Goal: Transaction & Acquisition: Purchase product/service

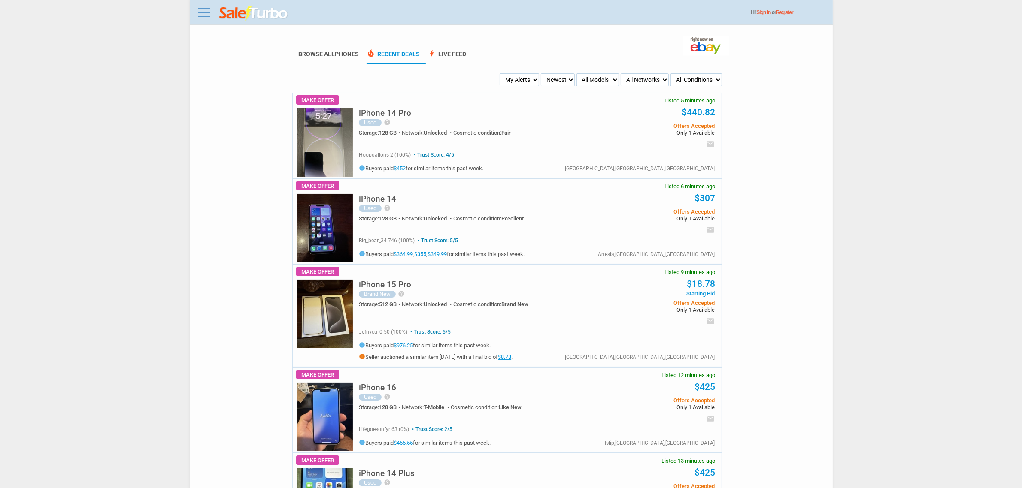
drag, startPoint x: 501, startPoint y: 87, endPoint x: 517, endPoint y: 86, distance: 15.9
click at [518, 85] on select "My Alerts All Deals BIN Only w/ Offers Only" at bounding box center [518, 79] width 39 height 13
select select "flash_bin"
click at [500, 73] on select "My Alerts All Deals BIN Only w/ Offers Only" at bounding box center [518, 79] width 39 height 13
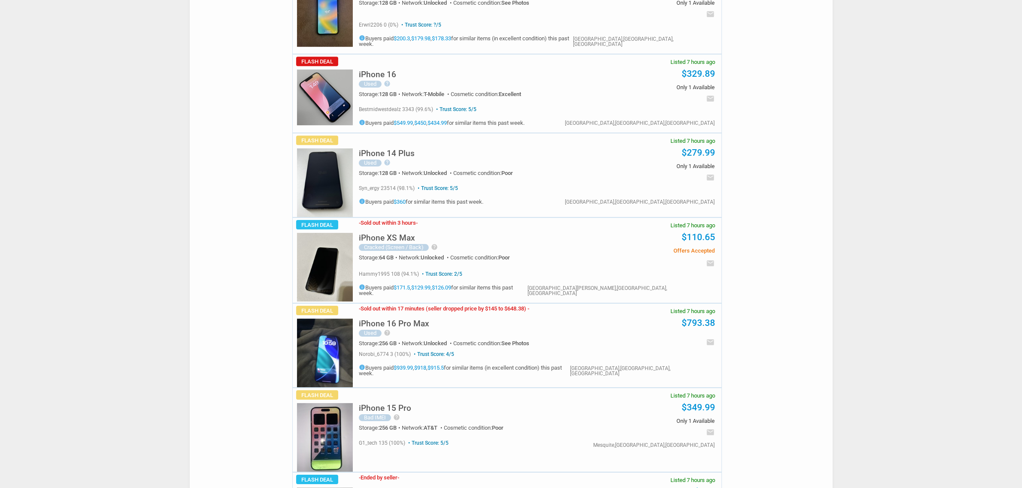
scroll to position [3593, 0]
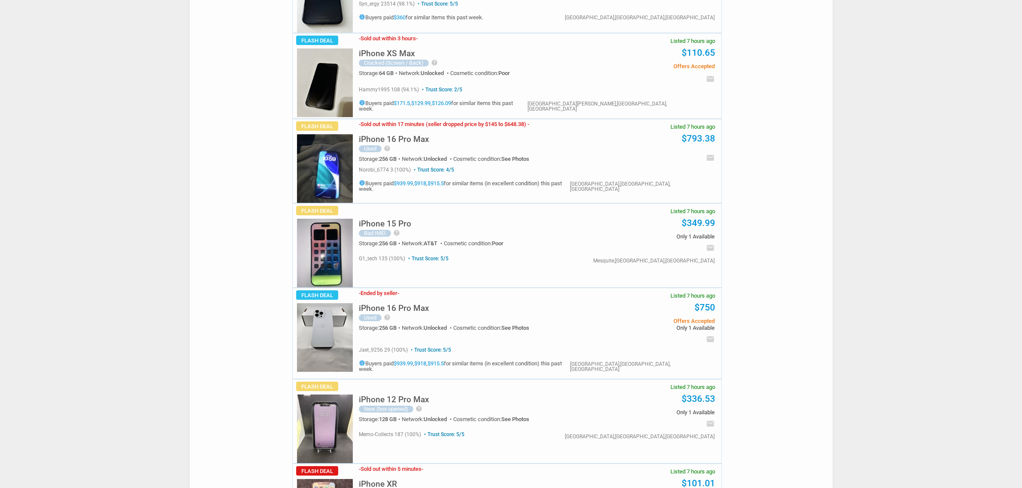
click at [316, 183] on img at bounding box center [325, 168] width 56 height 69
click at [396, 297] on div "iPhone 16 Pro Max Used help White Titanium color is a high-end unlocked smartph…" at bounding box center [472, 319] width 226 height 45
click at [395, 304] on h5 "iPhone 16 Pro Max" at bounding box center [394, 308] width 70 height 8
